Goal: Information Seeking & Learning: Learn about a topic

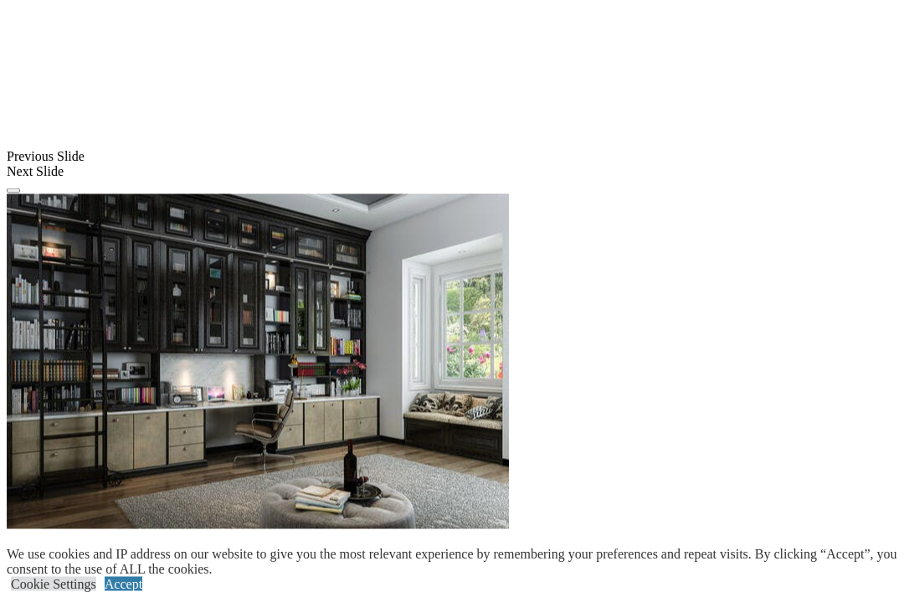
scroll to position [1478, 0]
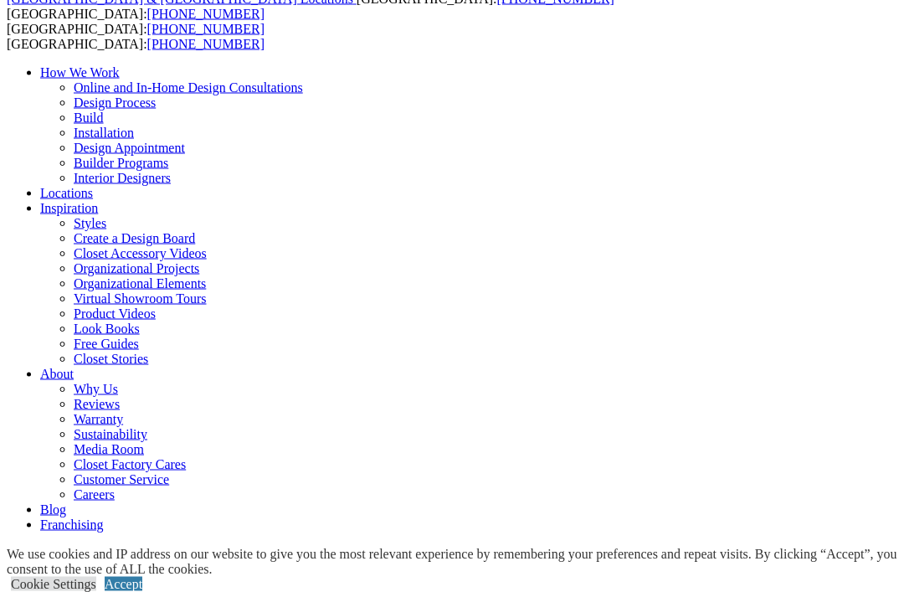
scroll to position [55, 0]
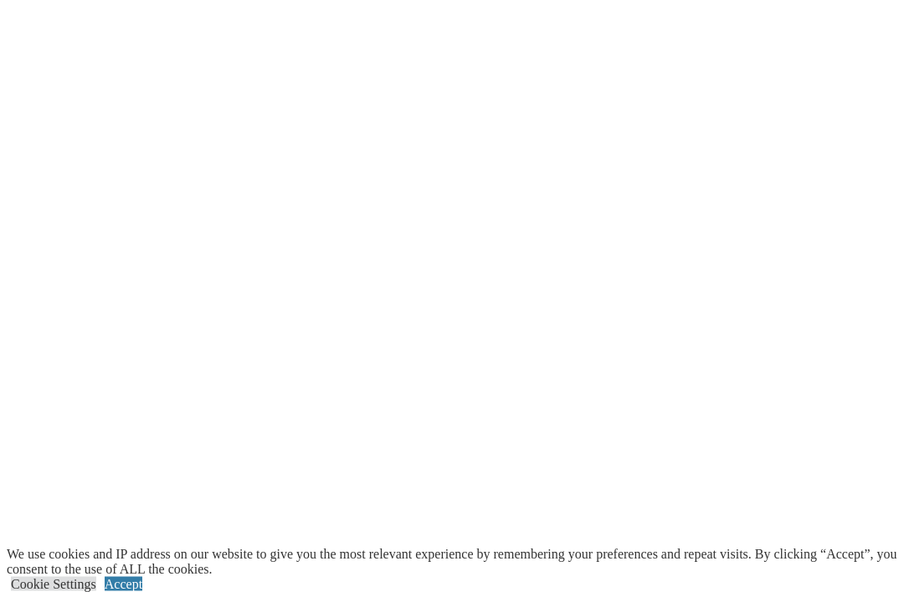
scroll to position [3199, 0]
